Goal: Check status: Check status

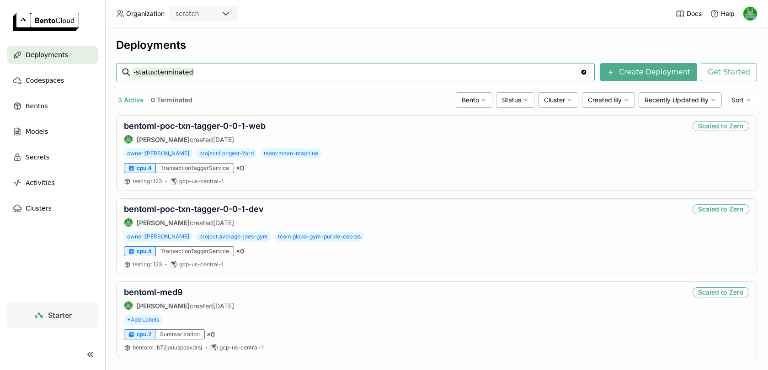
click at [230, 16] on icon at bounding box center [225, 13] width 11 height 11
click at [213, 53] on div "wayflyer-prod" at bounding box center [203, 57] width 54 height 9
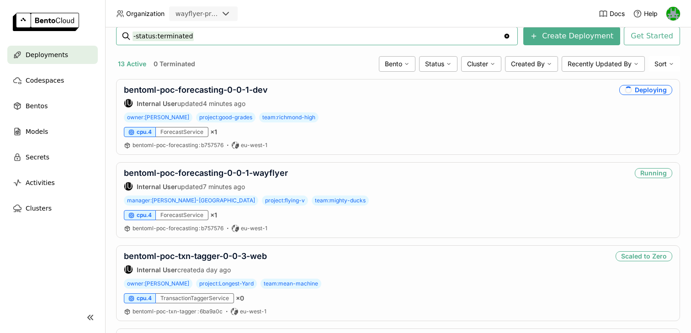
scroll to position [140, 0]
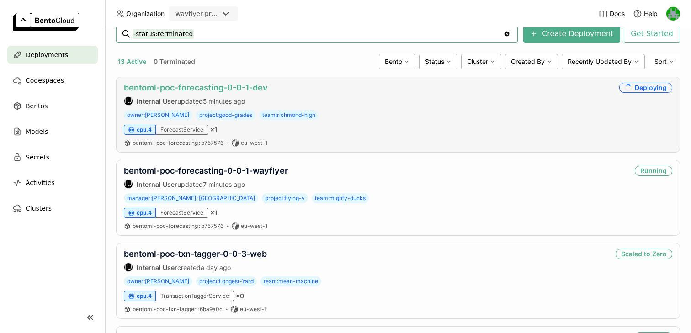
click at [201, 91] on link "bentoml-poc-forecasting-0-0-1-dev" at bounding box center [196, 88] width 144 height 10
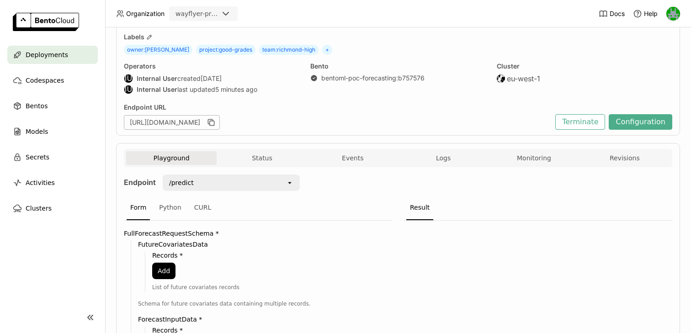
scroll to position [85, 0]
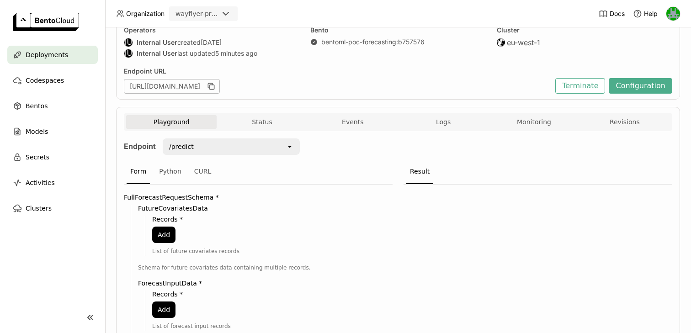
click at [261, 123] on button "Status" at bounding box center [262, 122] width 91 height 14
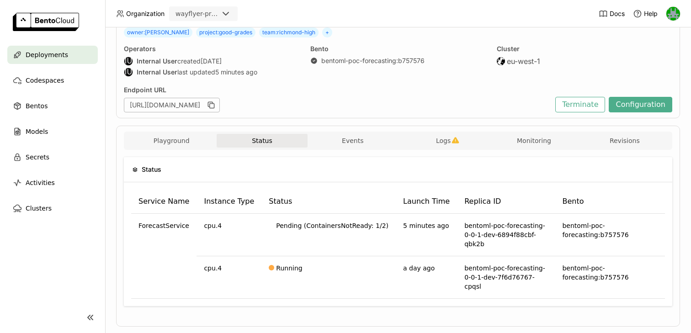
click at [356, 133] on div "Playground Status Events Logs Monitoring Revisions" at bounding box center [398, 141] width 549 height 18
click at [424, 134] on button "Logs" at bounding box center [443, 141] width 91 height 14
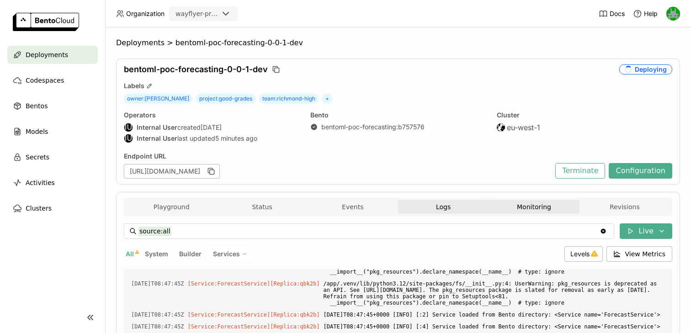
click at [554, 210] on button "Monitoring" at bounding box center [534, 207] width 91 height 14
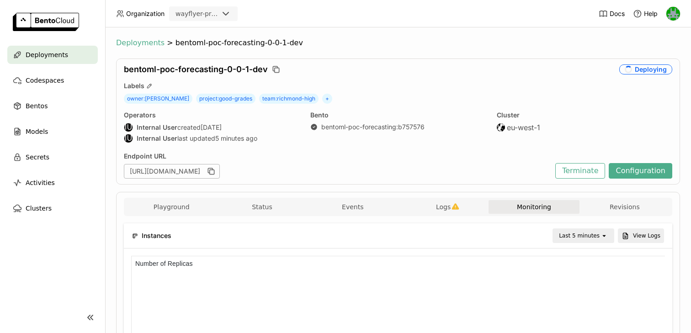
click at [142, 39] on span "Deployments" at bounding box center [140, 42] width 48 height 9
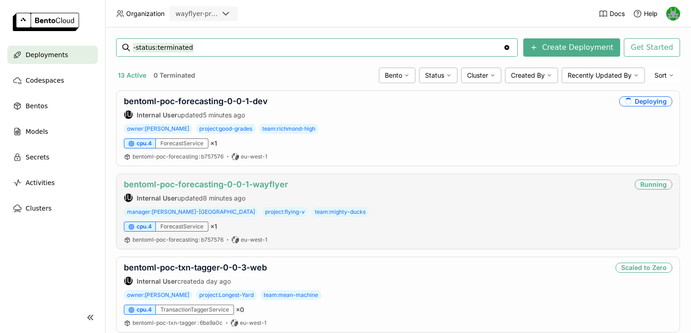
click at [230, 186] on link "bentoml-poc-forecasting-0-0-1-wayflyer" at bounding box center [206, 185] width 164 height 10
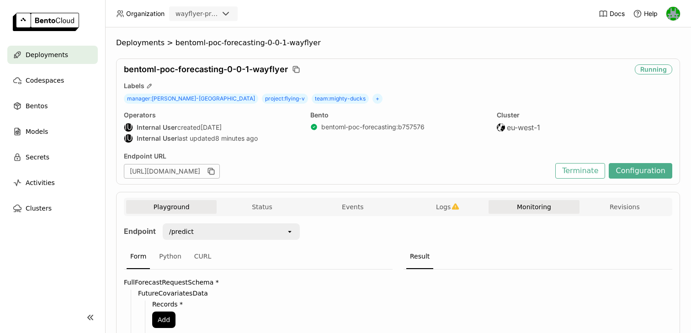
click at [546, 206] on button "Monitoring" at bounding box center [534, 207] width 91 height 14
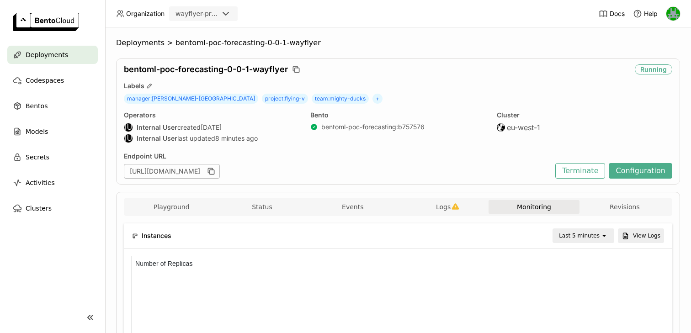
click at [53, 54] on span "Deployments" at bounding box center [47, 54] width 43 height 11
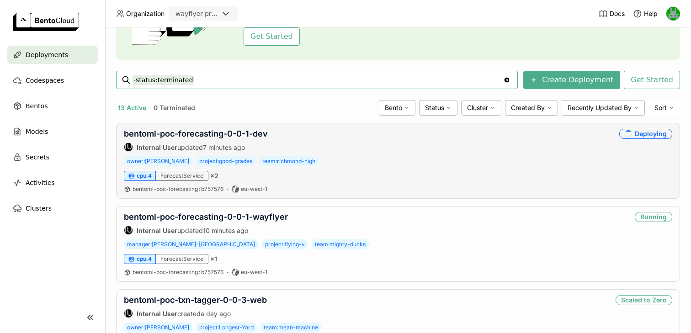
scroll to position [113, 0]
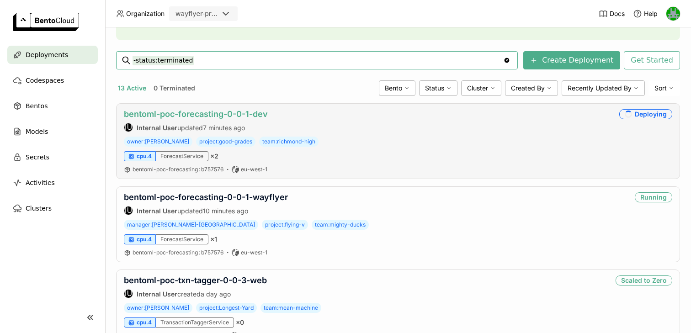
click at [204, 117] on link "bentoml-poc-forecasting-0-0-1-dev" at bounding box center [196, 114] width 144 height 10
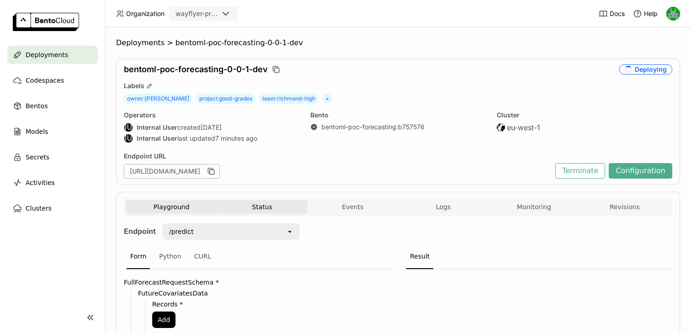
click at [240, 206] on button "Status" at bounding box center [262, 207] width 91 height 14
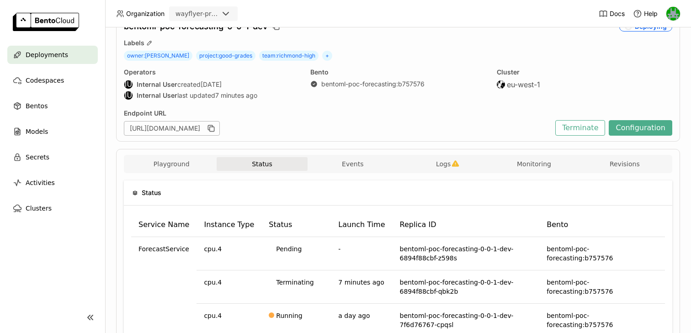
scroll to position [52, 0]
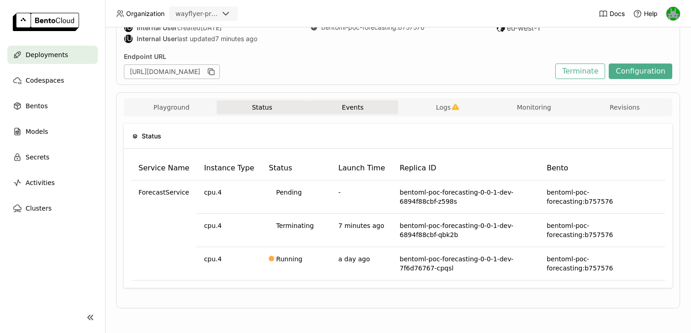
click at [348, 102] on button "Events" at bounding box center [353, 108] width 91 height 14
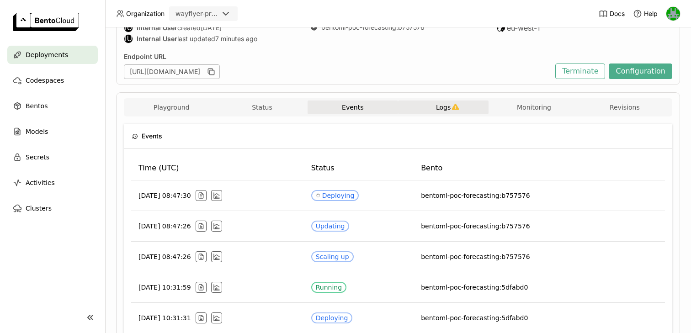
click at [432, 109] on button "Logs" at bounding box center [443, 108] width 91 height 14
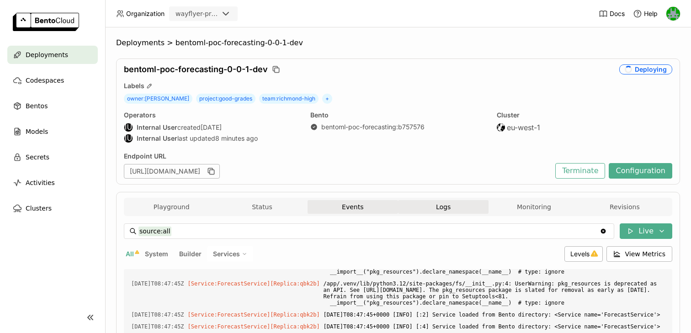
click at [337, 212] on button "Events" at bounding box center [353, 207] width 91 height 14
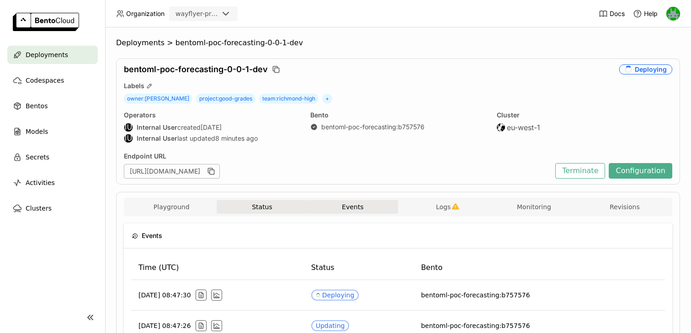
click at [290, 201] on button "Status" at bounding box center [262, 207] width 91 height 14
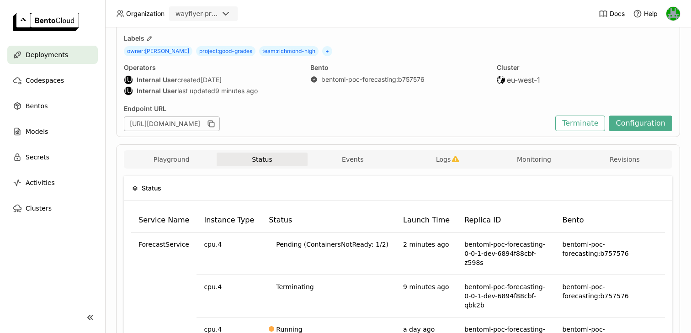
click at [387, 138] on div "Deployments > bentoml-poc-forecasting-0-0-1-dev bentoml-poc-forecasting-0-0-1-d…" at bounding box center [398, 196] width 564 height 411
click at [366, 153] on button "Events" at bounding box center [353, 160] width 91 height 14
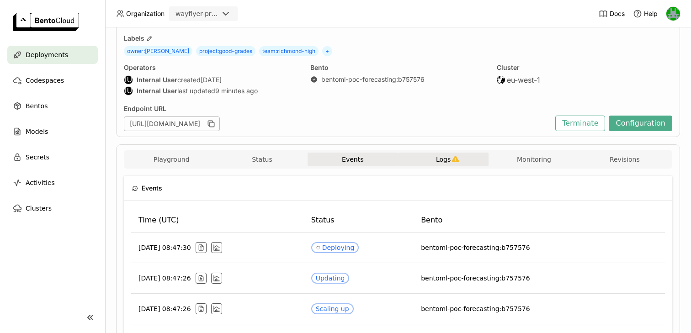
click at [431, 153] on button "Logs" at bounding box center [443, 160] width 91 height 14
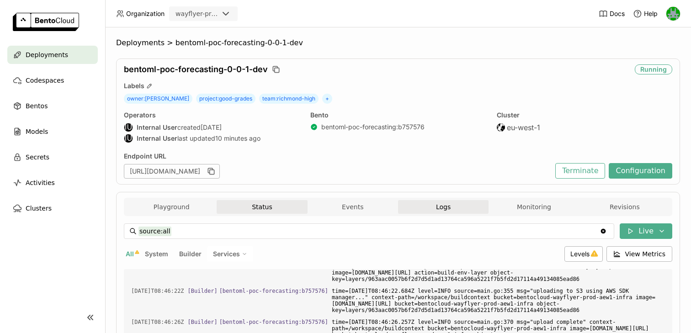
click at [264, 202] on button "Status" at bounding box center [262, 207] width 91 height 14
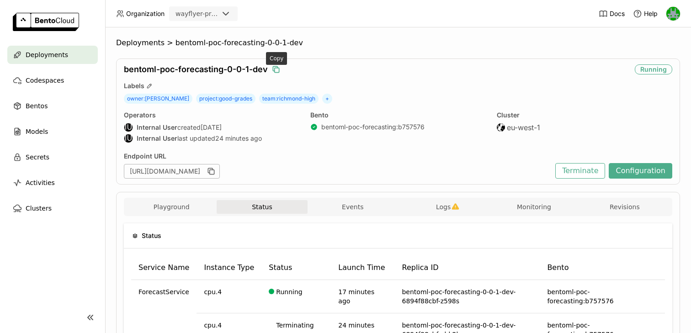
click at [275, 69] on icon "button" at bounding box center [277, 70] width 5 height 5
click at [216, 173] on icon "button" at bounding box center [211, 171] width 9 height 9
click at [68, 48] on div "Deployments" at bounding box center [52, 55] width 91 height 18
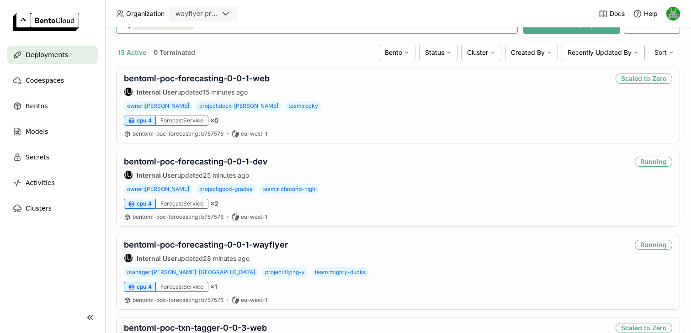
scroll to position [159, 0]
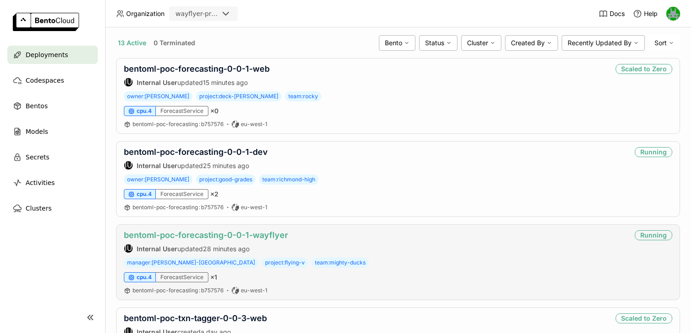
click at [238, 239] on link "bentoml-poc-forecasting-0-0-1-wayflyer" at bounding box center [206, 235] width 164 height 10
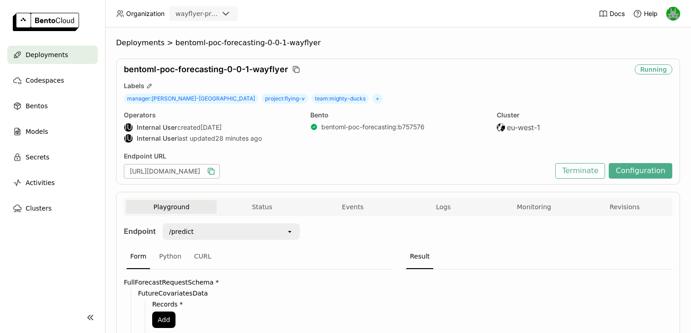
click at [216, 168] on icon "button" at bounding box center [211, 171] width 9 height 9
